Goal: Task Accomplishment & Management: Complete application form

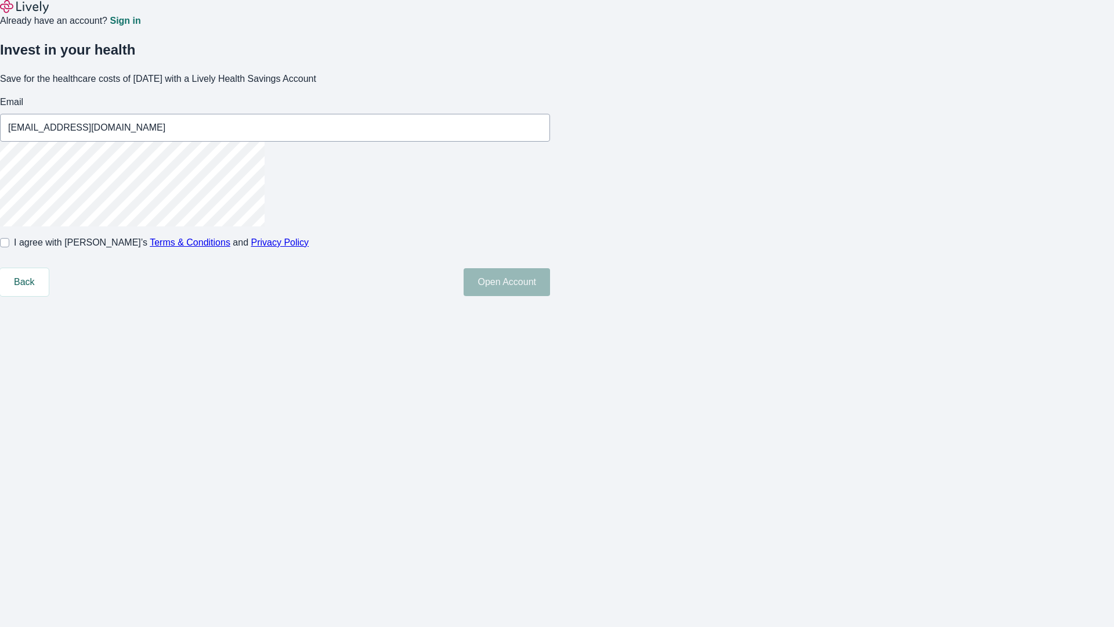
click at [9, 247] on input "I agree with Lively’s Terms & Conditions and Privacy Policy" at bounding box center [4, 242] width 9 height 9
checkbox input "true"
click at [550, 296] on button "Open Account" at bounding box center [507, 282] width 86 height 28
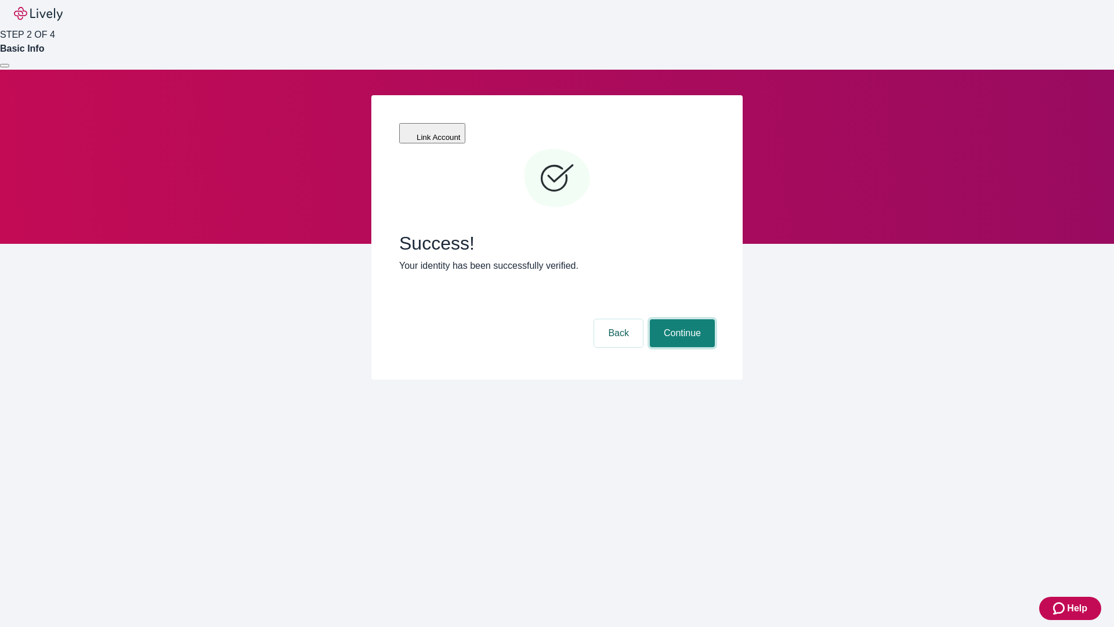
click at [681, 319] on button "Continue" at bounding box center [682, 333] width 65 height 28
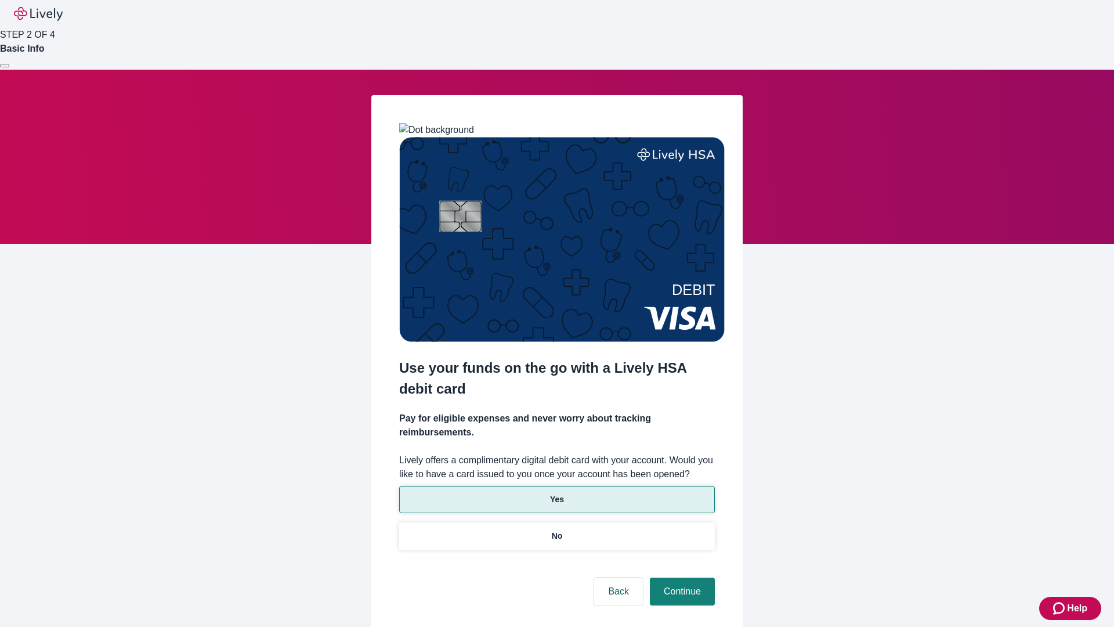
click at [557, 493] on p "Yes" at bounding box center [557, 499] width 14 height 12
click at [681, 577] on button "Continue" at bounding box center [682, 591] width 65 height 28
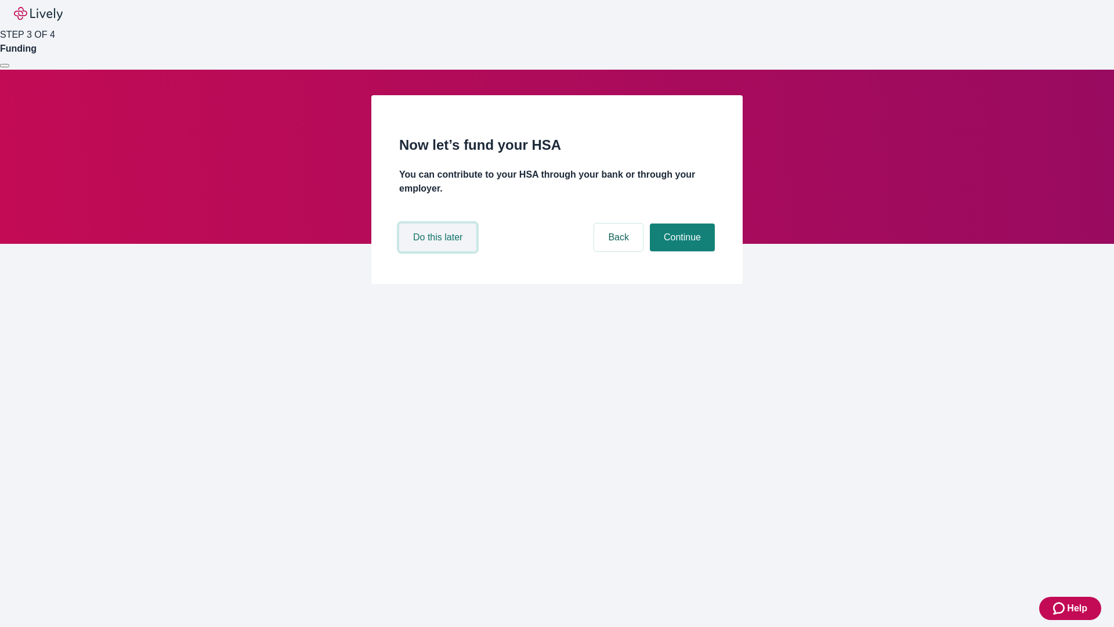
click at [439, 251] on button "Do this later" at bounding box center [437, 237] width 77 height 28
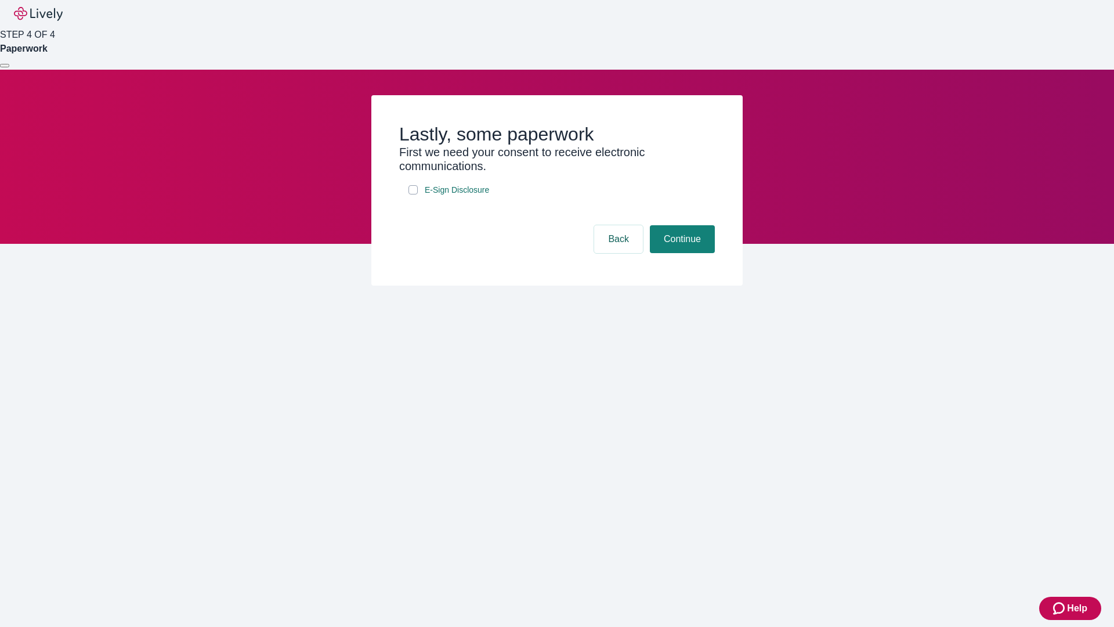
click at [413, 194] on input "E-Sign Disclosure" at bounding box center [413, 189] width 9 height 9
checkbox input "true"
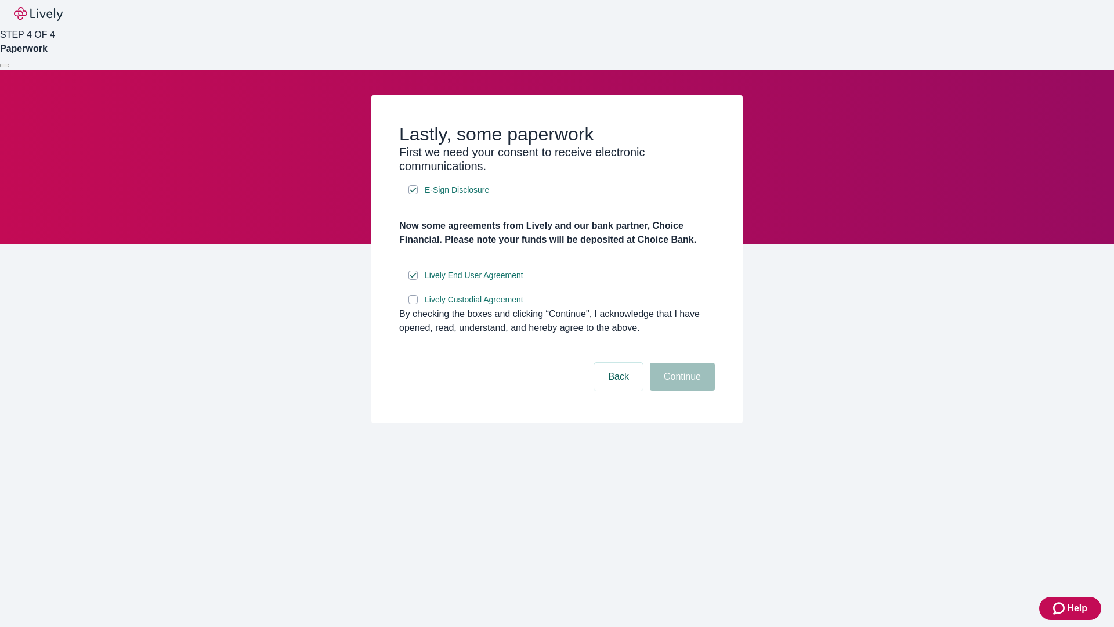
click at [413, 304] on input "Lively Custodial Agreement" at bounding box center [413, 299] width 9 height 9
checkbox input "true"
click at [681, 391] on button "Continue" at bounding box center [682, 377] width 65 height 28
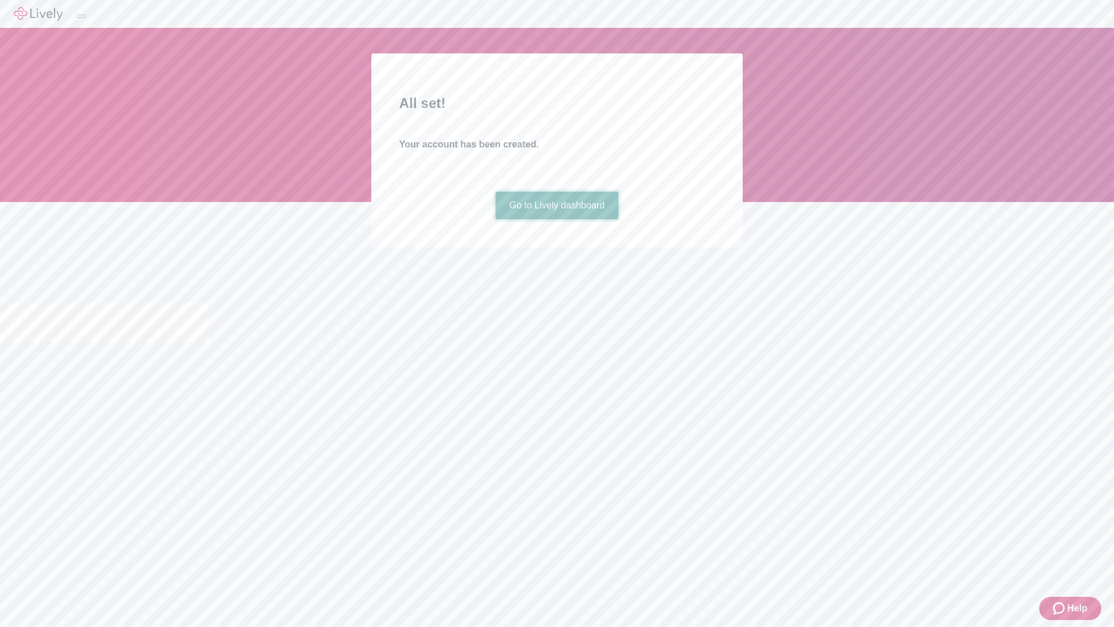
click at [557, 219] on link "Go to Lively dashboard" at bounding box center [558, 206] width 124 height 28
